Goal: Navigation & Orientation: Find specific page/section

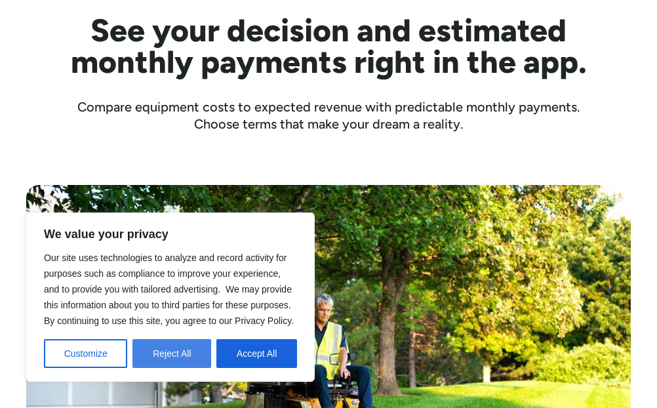
click at [189, 351] on button "Reject All" at bounding box center [171, 353] width 79 height 29
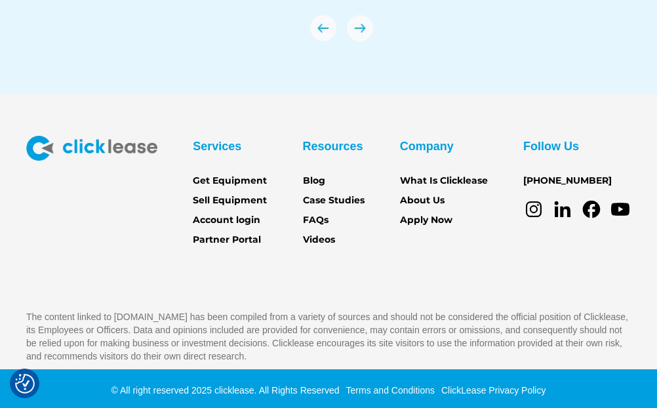
scroll to position [4516, 0]
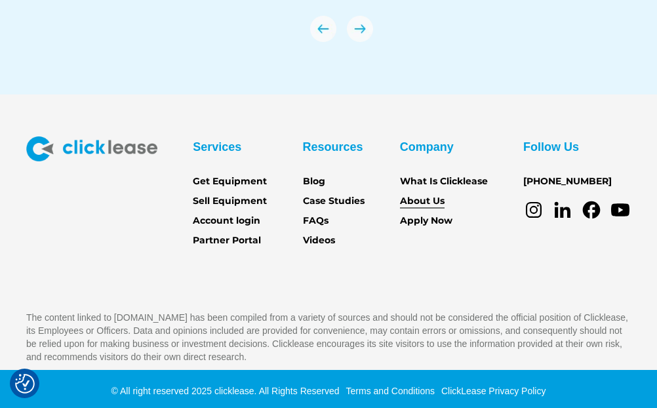
click at [420, 197] on link "About Us" at bounding box center [422, 201] width 45 height 14
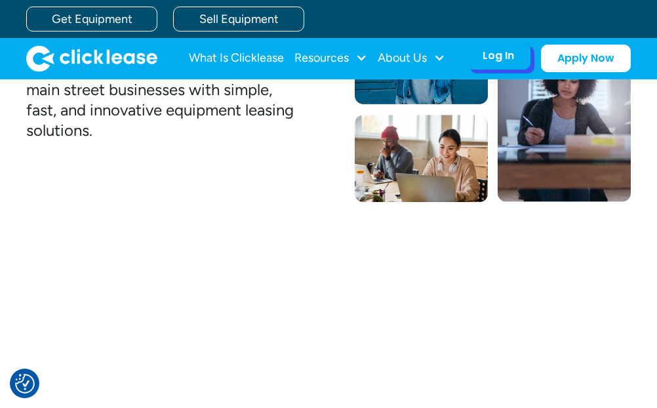
scroll to position [285, 0]
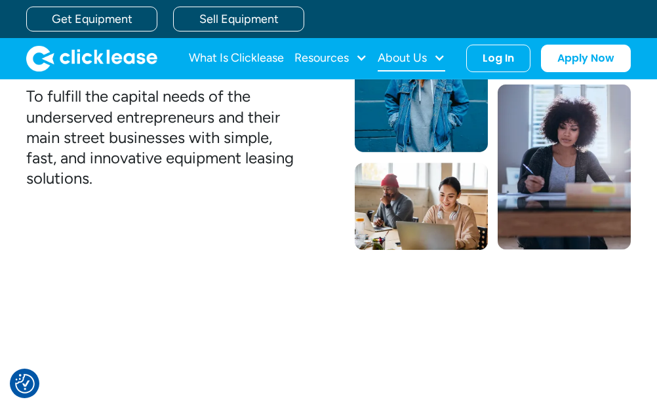
click at [395, 58] on div "About Us" at bounding box center [402, 58] width 49 height 0
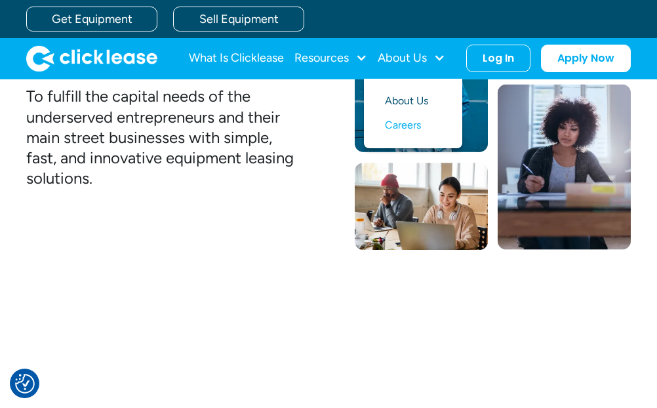
click at [399, 95] on link "About Us" at bounding box center [413, 101] width 56 height 24
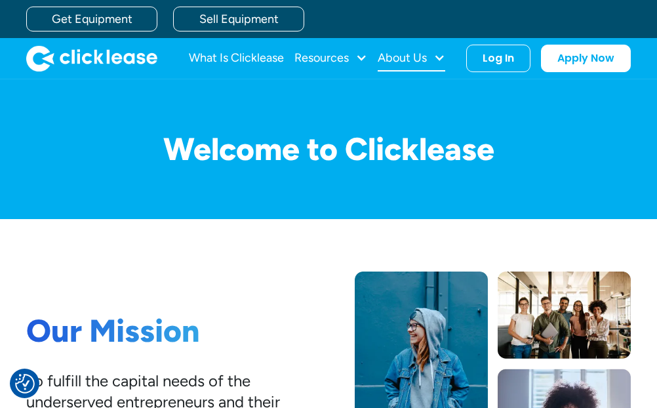
click at [397, 58] on div "About Us" at bounding box center [402, 58] width 49 height 0
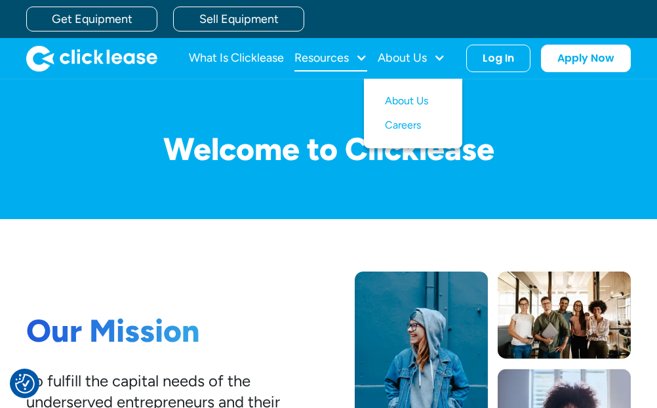
click at [344, 58] on div "Resources" at bounding box center [321, 58] width 54 height 0
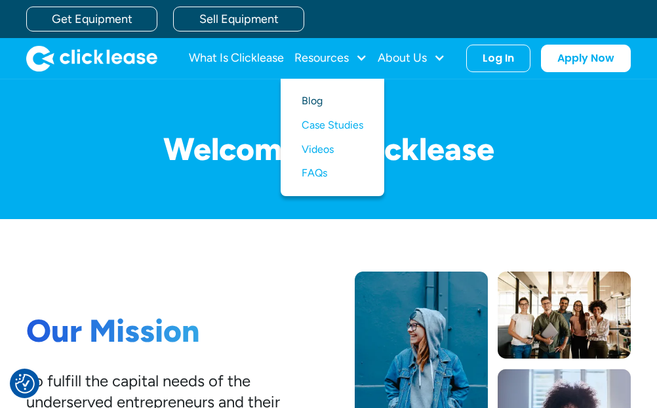
click at [321, 102] on link "Blog" at bounding box center [333, 101] width 62 height 24
